Goal: Communication & Community: Answer question/provide support

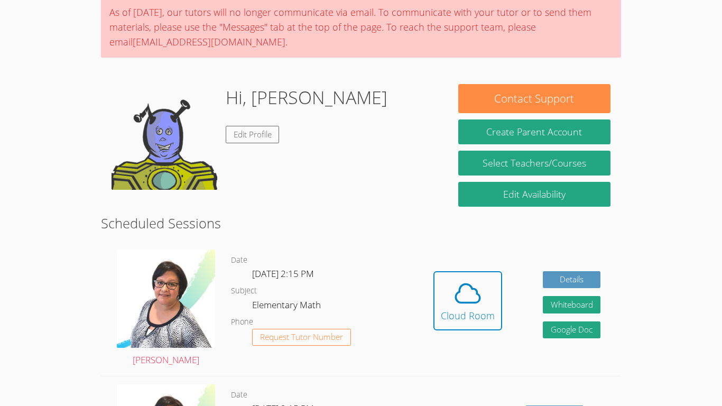
scroll to position [88, 0]
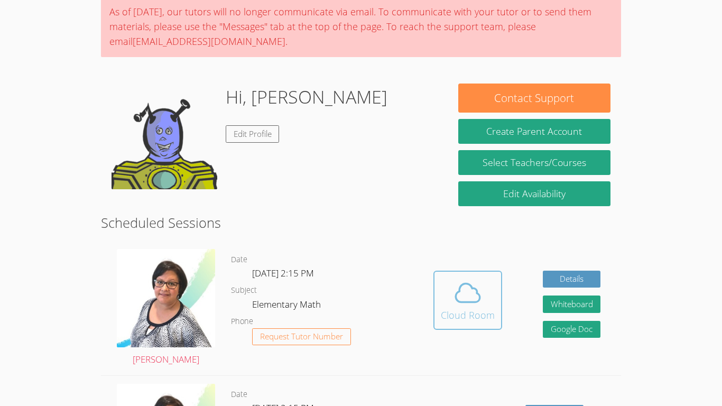
click at [477, 318] on div "Cloud Room" at bounding box center [468, 315] width 54 height 15
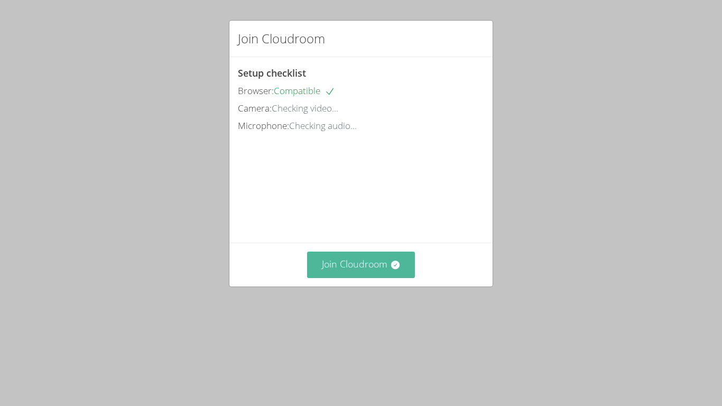
click at [376, 270] on button "Join Cloudroom" at bounding box center [361, 265] width 108 height 26
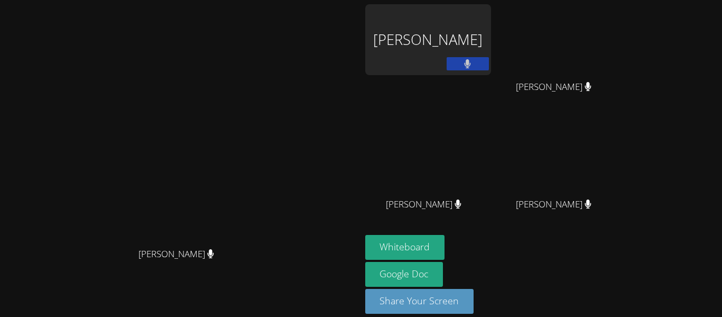
click at [471, 62] on icon at bounding box center [468, 63] width 6 height 9
click at [473, 62] on icon at bounding box center [467, 63] width 11 height 9
click at [471, 62] on icon at bounding box center [468, 63] width 6 height 9
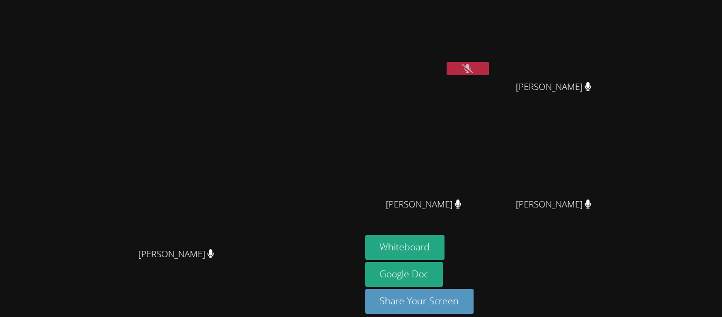
click at [473, 69] on icon at bounding box center [467, 68] width 11 height 9
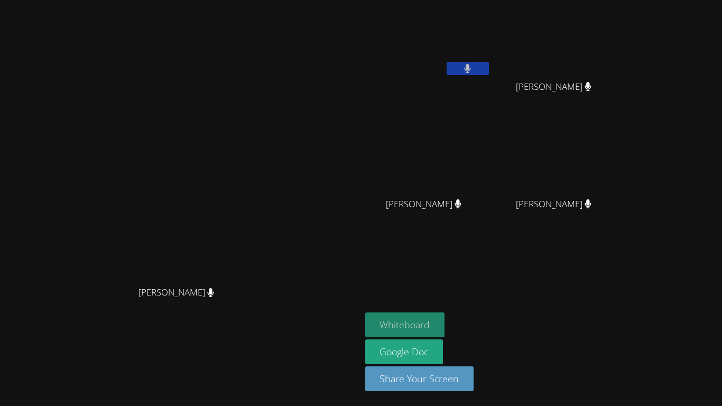
click at [445, 324] on button "Whiteboard" at bounding box center [405, 324] width 80 height 25
click at [489, 63] on button at bounding box center [468, 68] width 42 height 13
click at [489, 70] on button at bounding box center [468, 68] width 42 height 13
click at [473, 69] on icon at bounding box center [467, 68] width 11 height 9
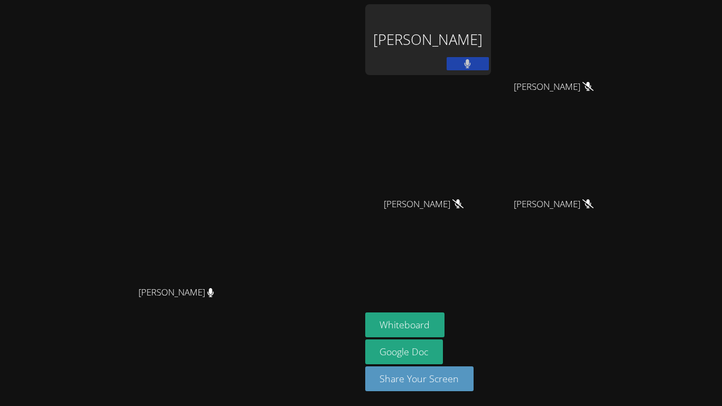
click at [471, 67] on icon at bounding box center [467, 63] width 7 height 9
click at [491, 49] on div "[PERSON_NAME]" at bounding box center [428, 39] width 126 height 71
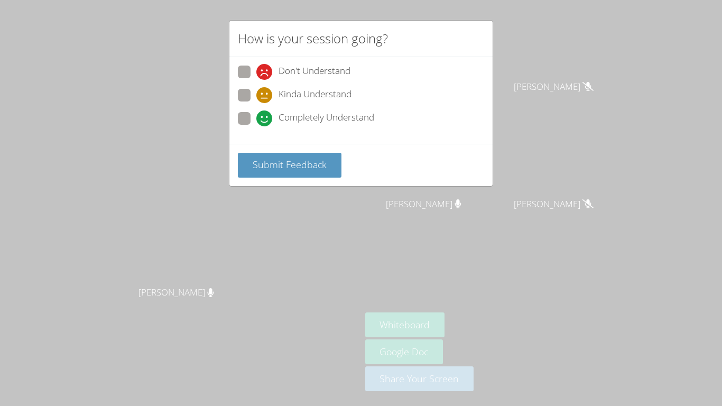
click at [256, 126] on span at bounding box center [256, 126] width 0 height 0
click at [256, 120] on input "Completely Understand" at bounding box center [260, 116] width 9 height 9
radio input "true"
click at [281, 162] on span "Submit Feedback" at bounding box center [290, 164] width 74 height 13
